Goal: Check status: Check status

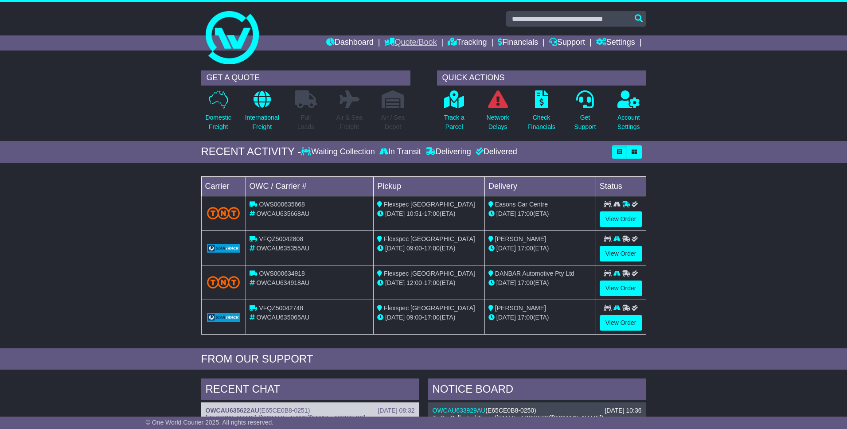
click at [400, 38] on link "Quote/Book" at bounding box center [410, 42] width 52 height 15
click at [463, 41] on link "Tracking" at bounding box center [466, 42] width 39 height 15
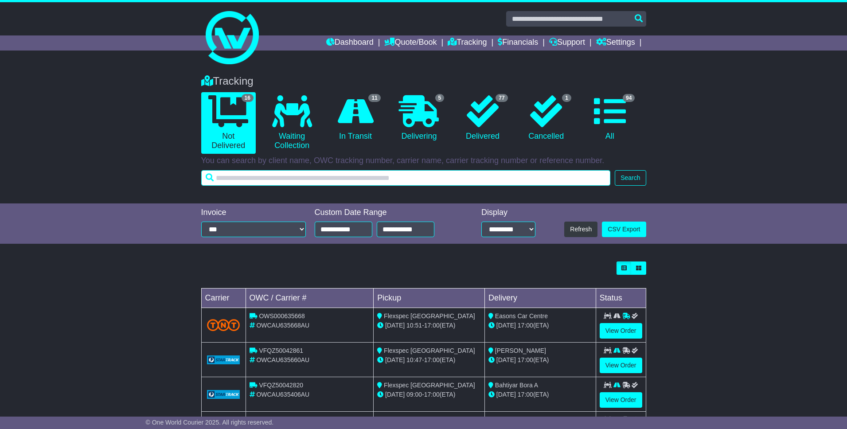
click at [297, 175] on input "text" at bounding box center [405, 178] width 409 height 16
type input "******"
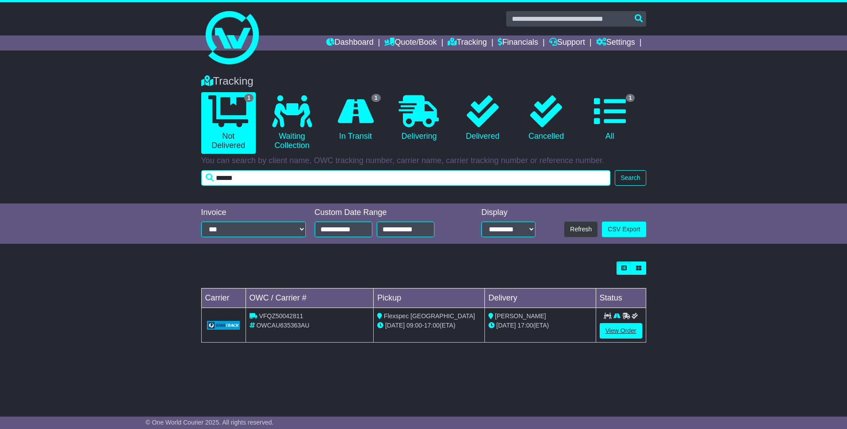
click at [616, 327] on link "View Order" at bounding box center [620, 331] width 43 height 16
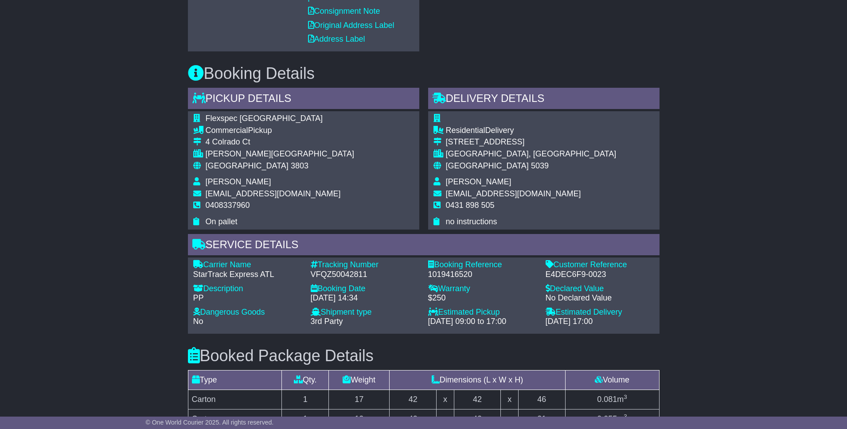
scroll to position [591, 0]
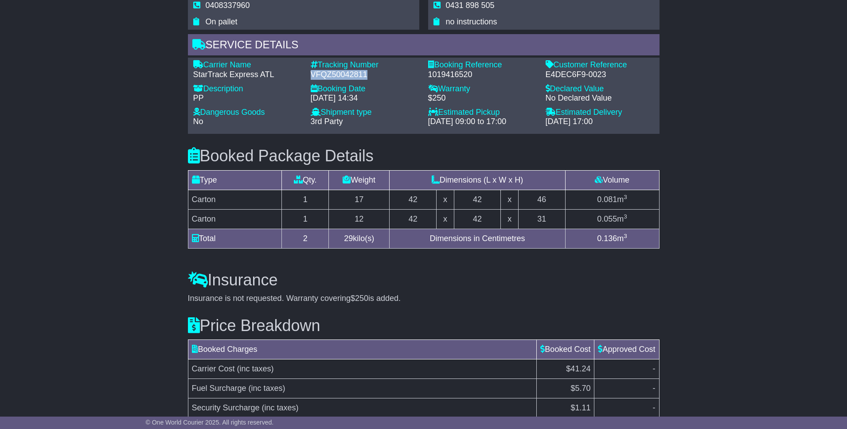
drag, startPoint x: 311, startPoint y: 75, endPoint x: 370, endPoint y: 73, distance: 58.1
click at [370, 73] on div "VFQZ50042811" at bounding box center [365, 75] width 109 height 10
copy div "VFQZ50042811"
click at [138, 148] on div "Email Download Tracking Pricing Insurance" at bounding box center [423, 27] width 847 height 926
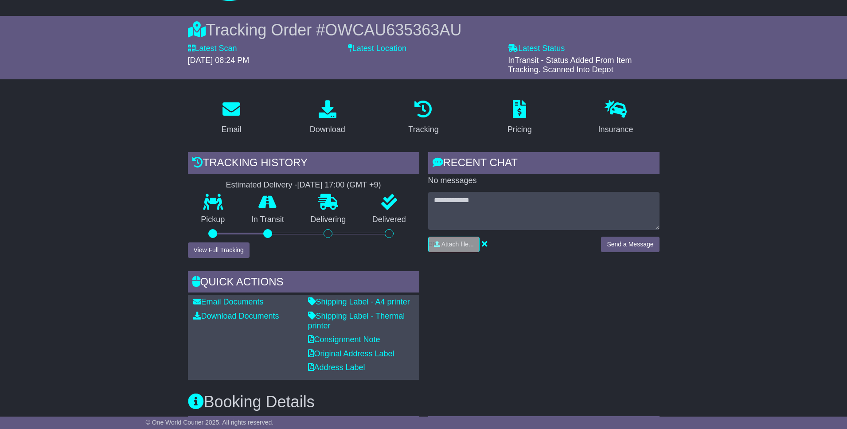
scroll to position [62, 0]
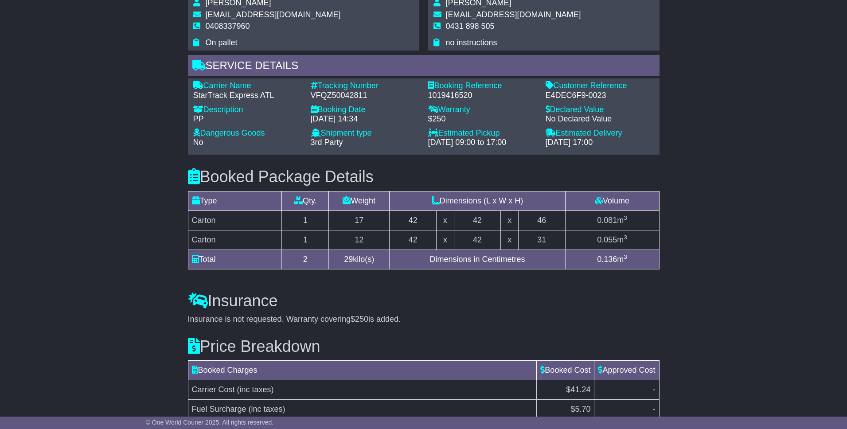
scroll to position [670, 0]
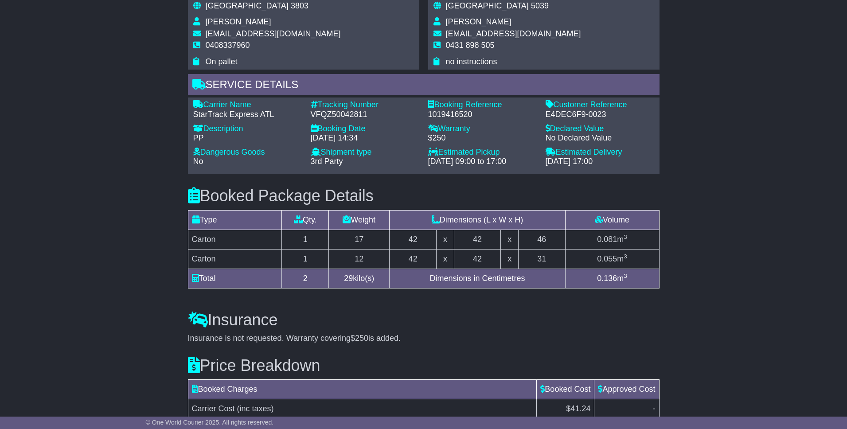
scroll to position [539, 0]
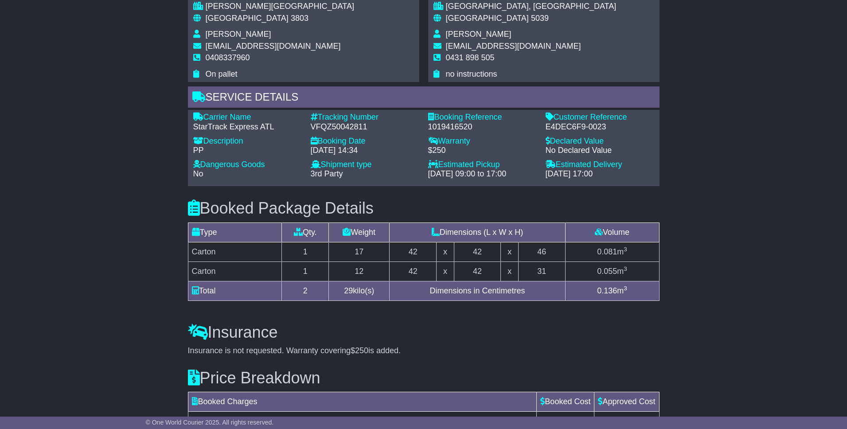
click at [131, 152] on div "Email Download Tracking Pricing Insurance" at bounding box center [423, 80] width 847 height 926
click at [144, 117] on div "Email Download Tracking Pricing Insurance" at bounding box center [423, 80] width 847 height 926
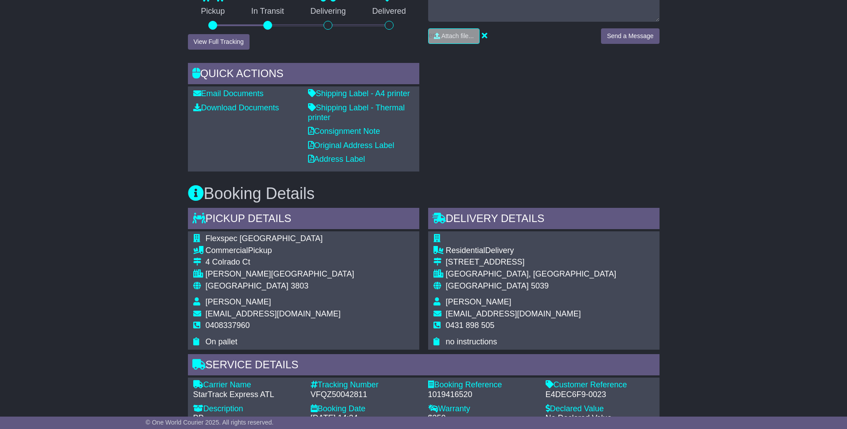
scroll to position [268, 0]
